Goal: Transaction & Acquisition: Purchase product/service

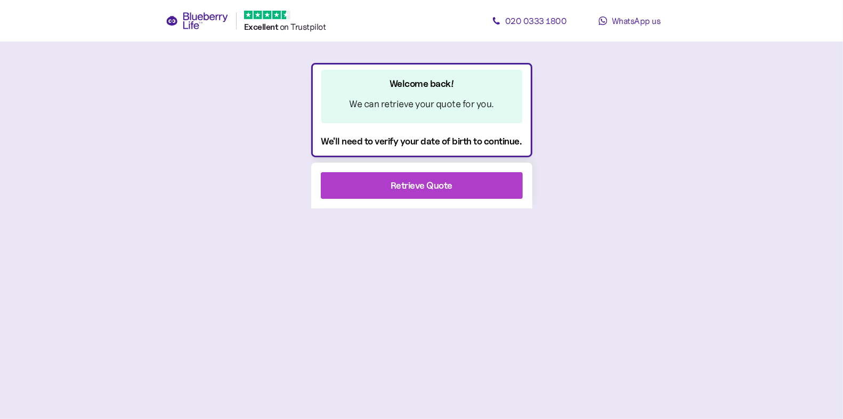
click at [448, 189] on div "Retrieve Quote" at bounding box center [422, 185] width 62 height 14
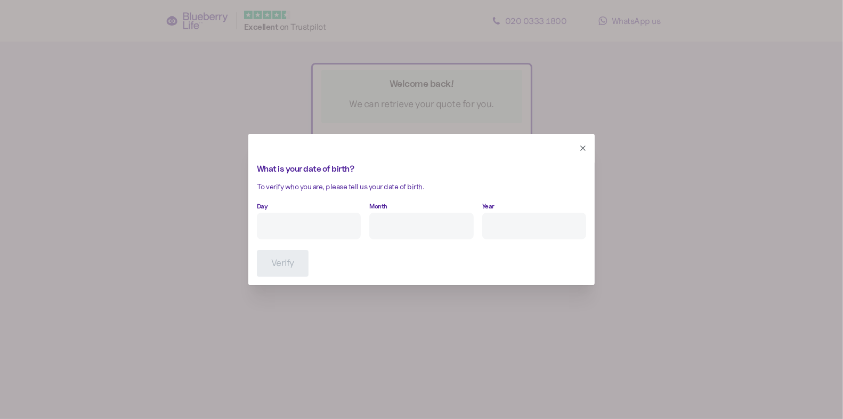
click at [281, 230] on input "Day" at bounding box center [309, 226] width 104 height 27
type input "8"
type input "2"
type input "****"
click at [278, 268] on span "Verify" at bounding box center [282, 263] width 23 height 26
